Goal: Task Accomplishment & Management: Use online tool/utility

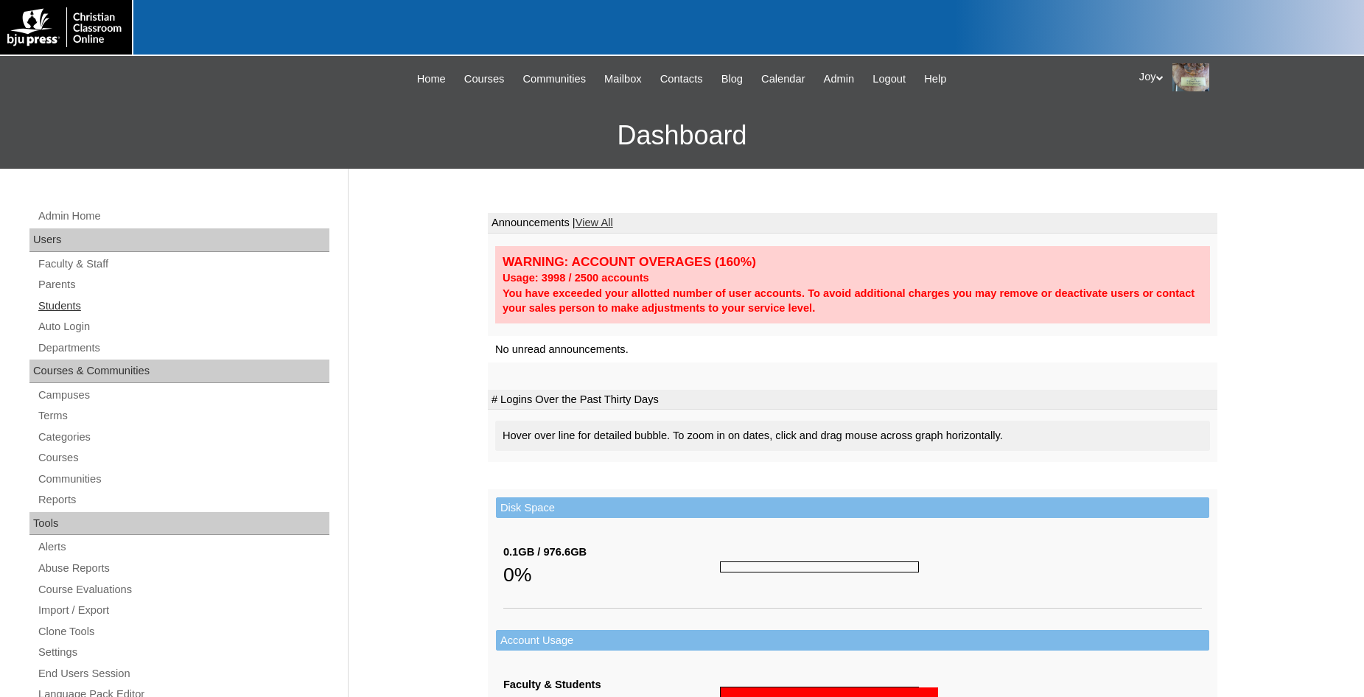
click at [64, 310] on link "Students" at bounding box center [183, 306] width 293 height 18
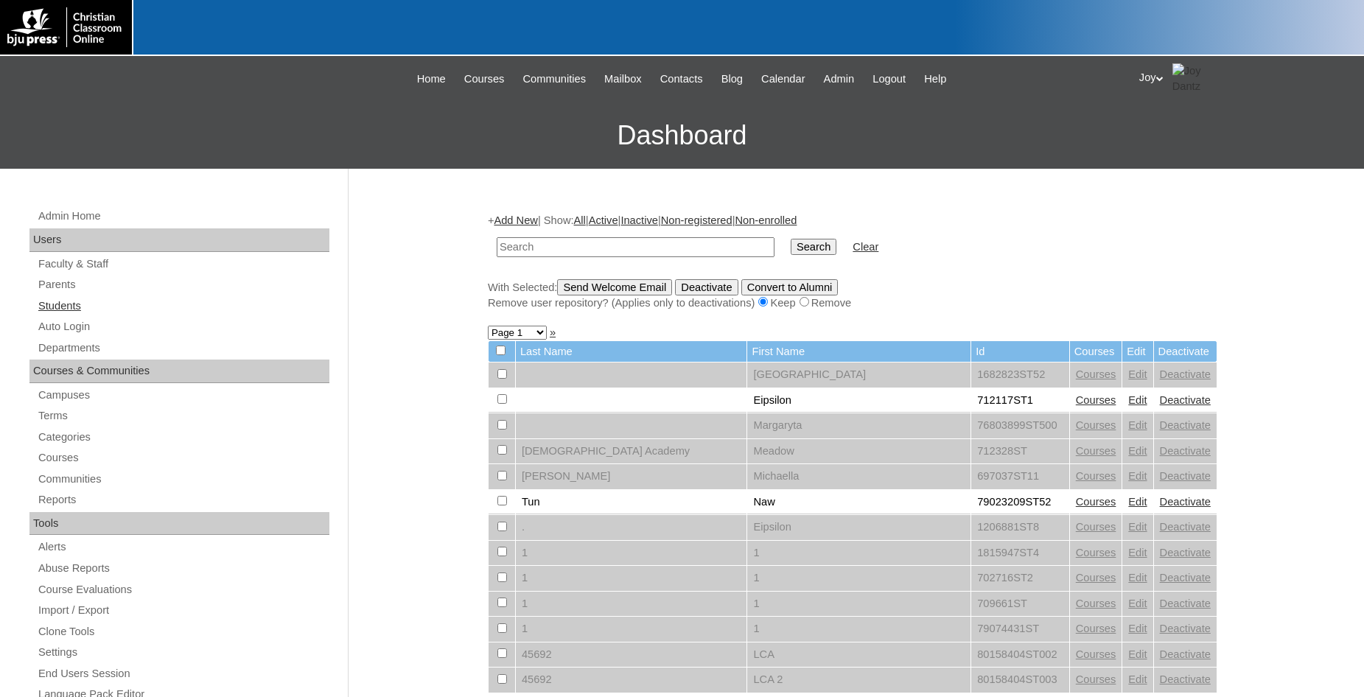
click at [55, 313] on link "Students" at bounding box center [183, 306] width 293 height 18
click at [94, 322] on link "Auto Login" at bounding box center [183, 327] width 293 height 18
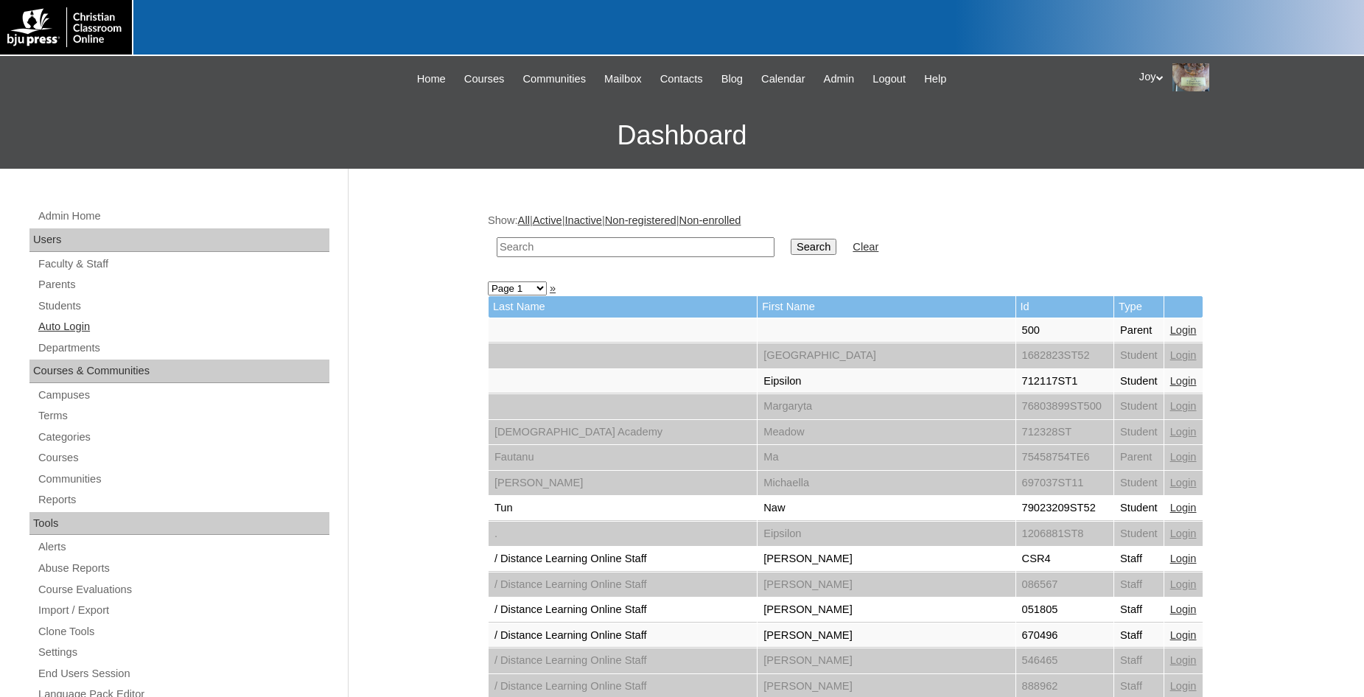
click at [66, 330] on link "Auto Login" at bounding box center [183, 327] width 293 height 18
click at [556, 245] on input "text" at bounding box center [636, 247] width 278 height 20
click at [88, 327] on link "Auto Login" at bounding box center [183, 327] width 293 height 18
click at [682, 252] on input "text" at bounding box center [636, 247] width 278 height 20
type input "@theorchardclassicalcommunity.com"
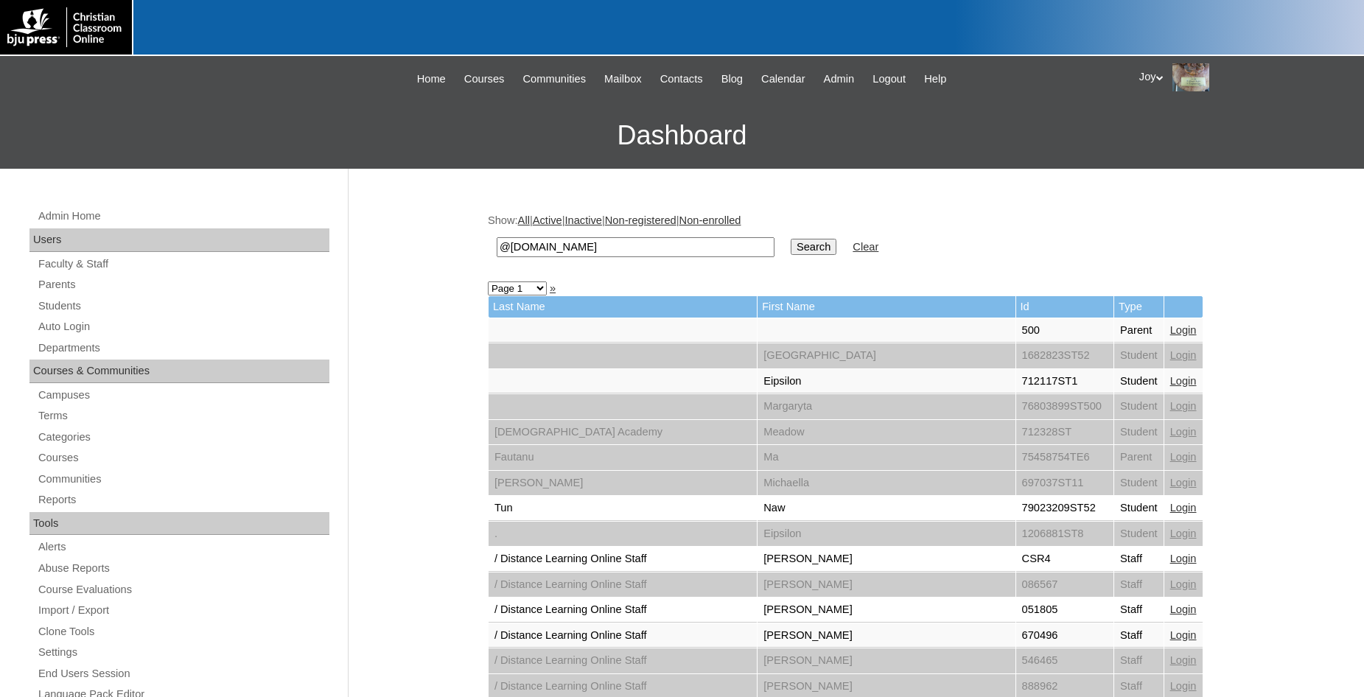
click at [803, 251] on input "Search" at bounding box center [814, 247] width 46 height 16
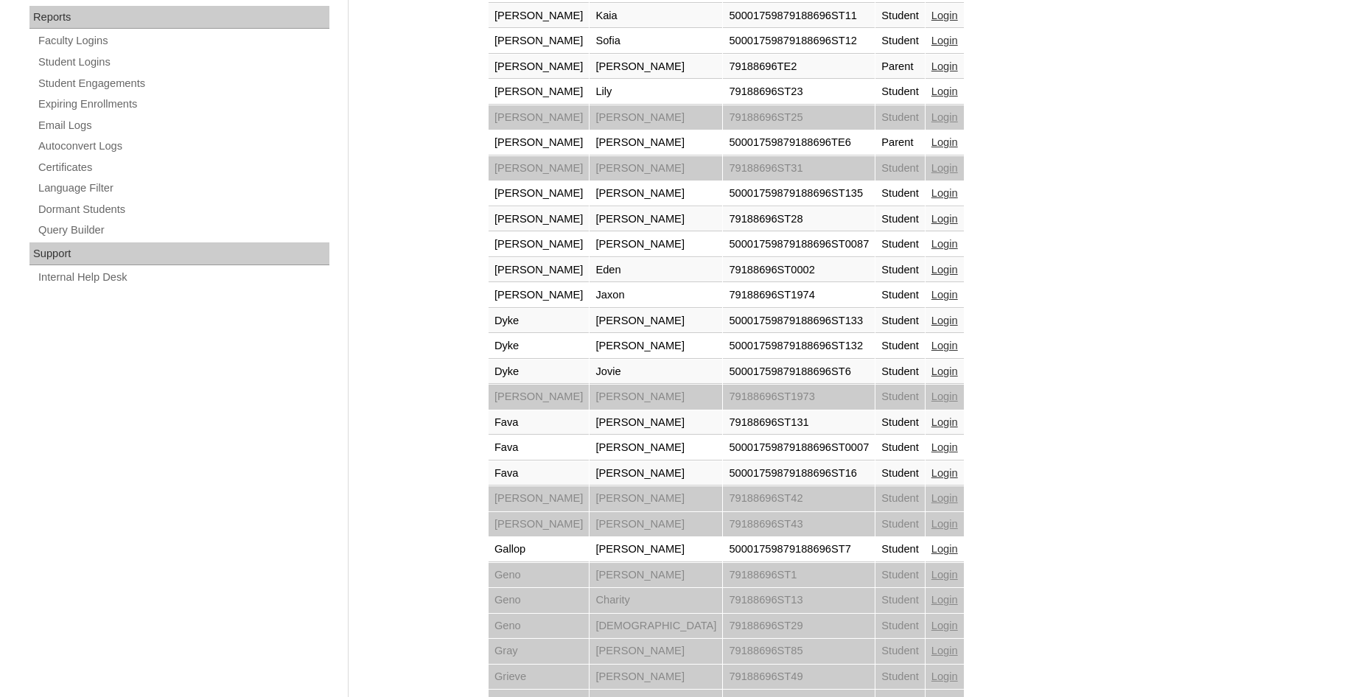
scroll to position [939, 0]
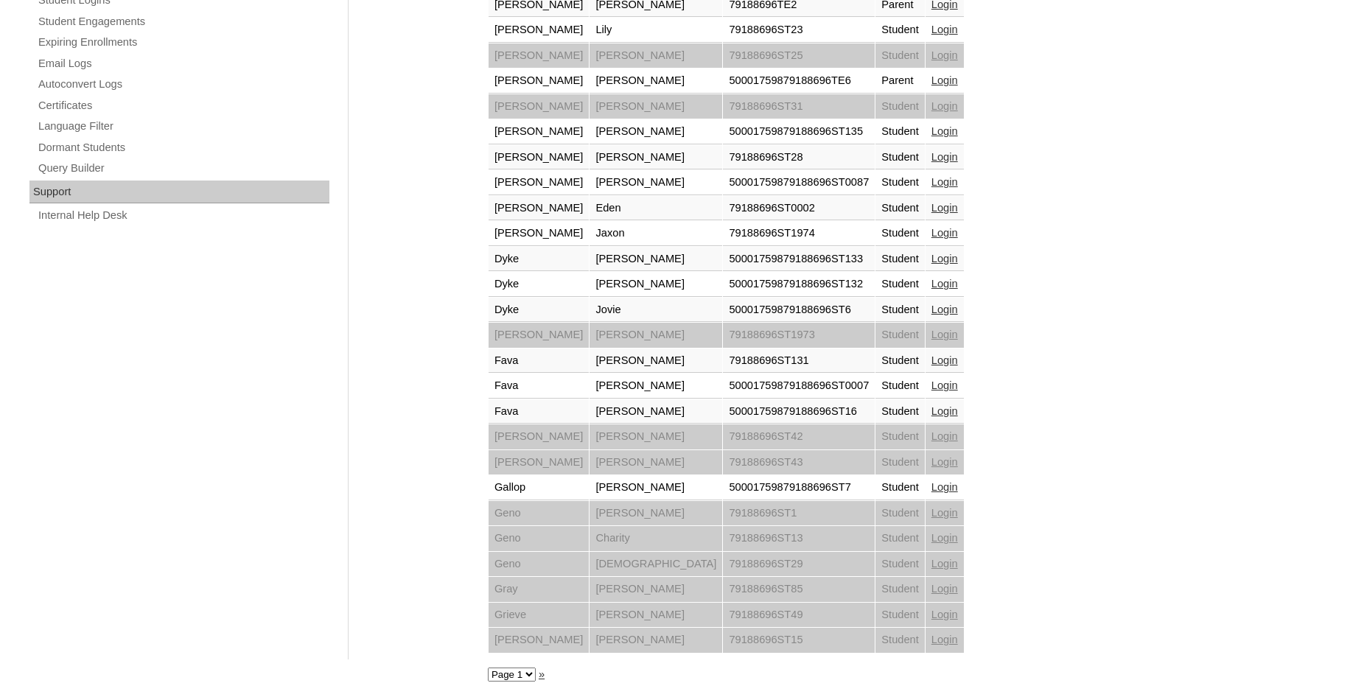
click at [488, 668] on select "Page 1 Page 2 Page 3" at bounding box center [512, 675] width 48 height 14
select select "admin_loginas.php?q=%40theorchardclassicalcommunity.com&submit=Search&page=2"
click option "Page 2" at bounding box center [0, 0] width 0 height 0
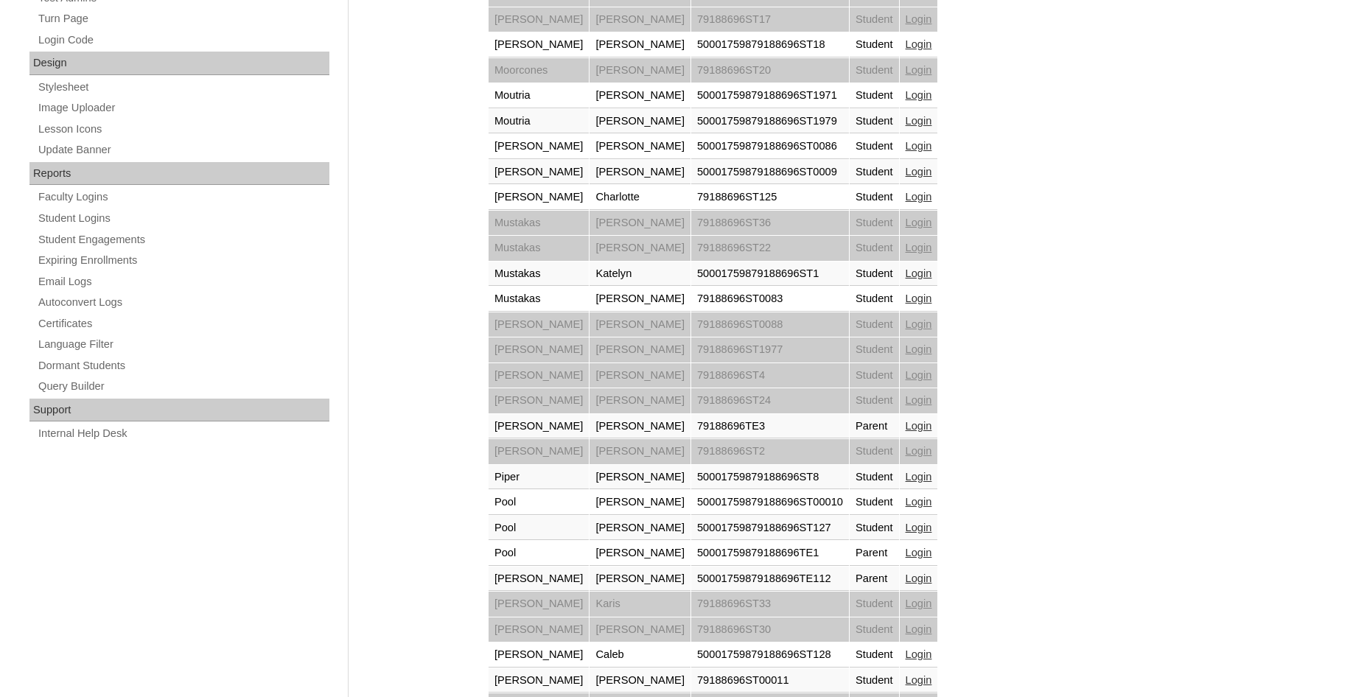
scroll to position [752, 0]
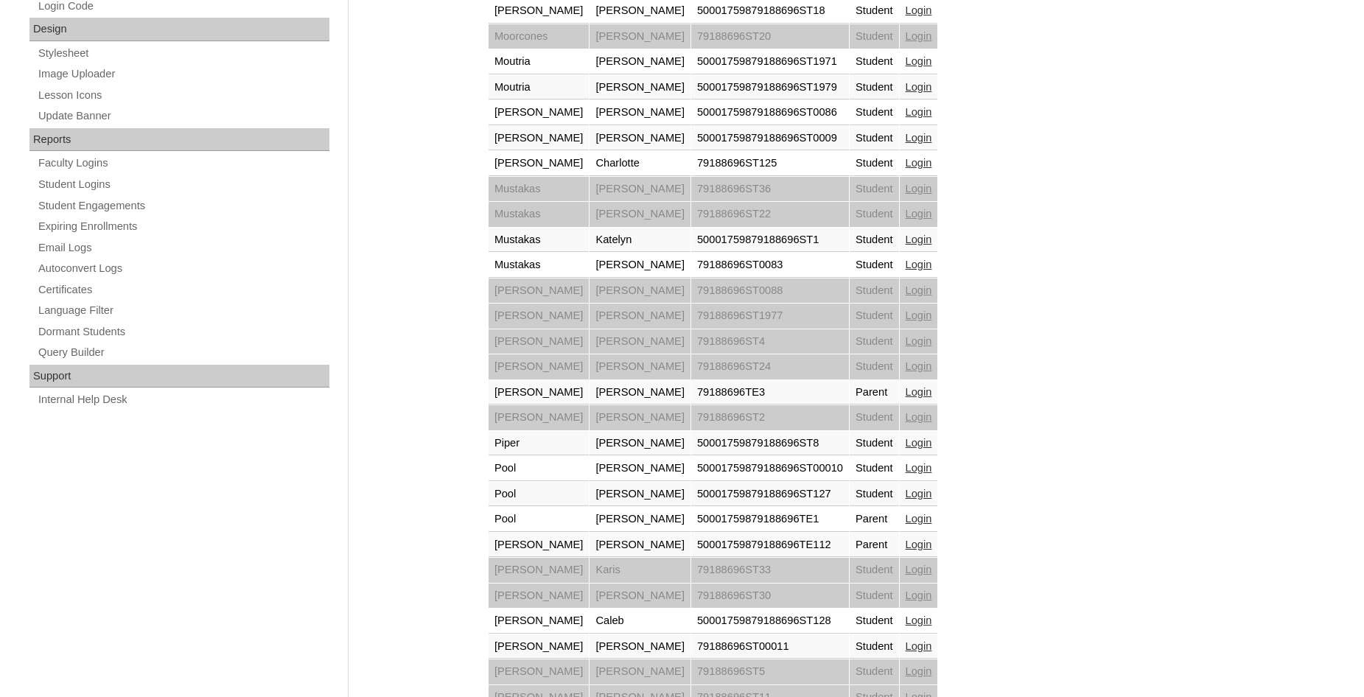
click at [906, 517] on link "Login" at bounding box center [919, 519] width 27 height 12
